Goal: Check status: Check status

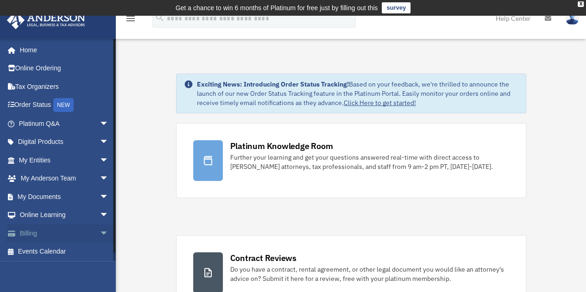
click at [100, 229] on span "arrow_drop_down" at bounding box center [109, 233] width 19 height 19
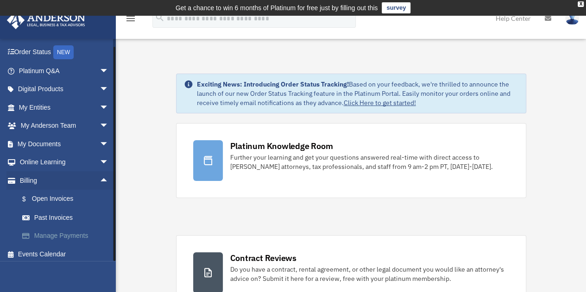
scroll to position [57, 0]
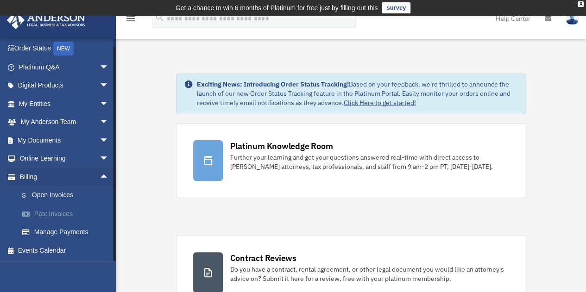
click at [69, 209] on link "Past Invoices" at bounding box center [68, 214] width 110 height 19
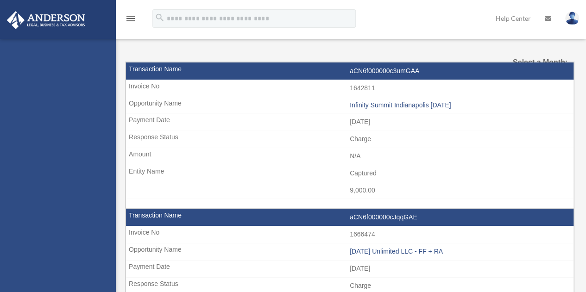
select select
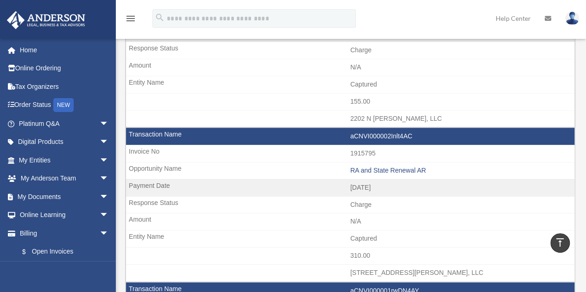
scroll to position [324, 0]
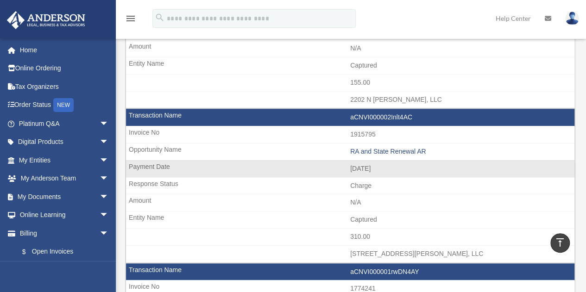
click at [431, 202] on td "N/A" at bounding box center [350, 203] width 449 height 18
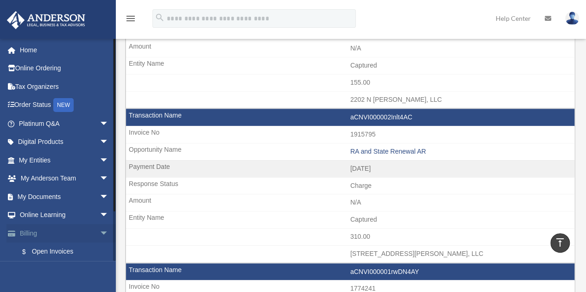
click at [45, 231] on link "Billing arrow_drop_down" at bounding box center [64, 233] width 116 height 19
click at [51, 251] on link "$ Open Invoices" at bounding box center [68, 252] width 110 height 19
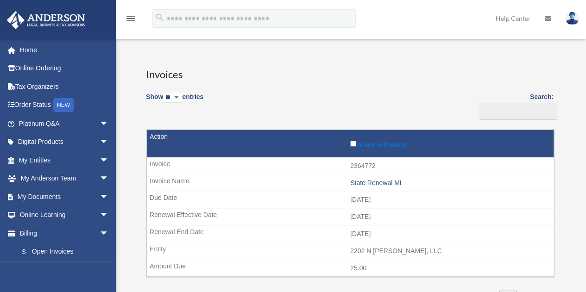
scroll to position [93, 0]
